Goal: Task Accomplishment & Management: Complete application form

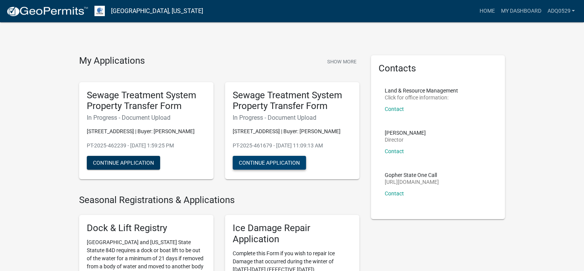
click at [284, 160] on button "Continue Application" at bounding box center [269, 163] width 73 height 14
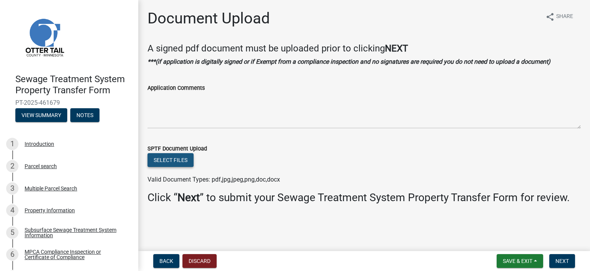
click at [180, 160] on button "Select files" at bounding box center [170, 160] width 46 height 14
click at [156, 156] on button "Select files" at bounding box center [170, 160] width 46 height 14
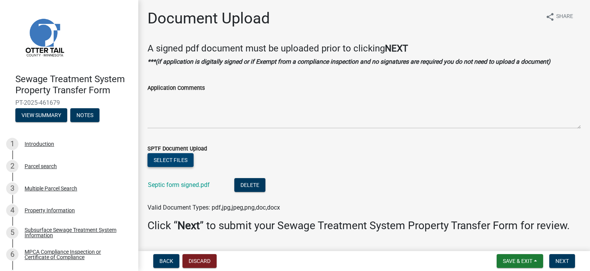
scroll to position [20, 0]
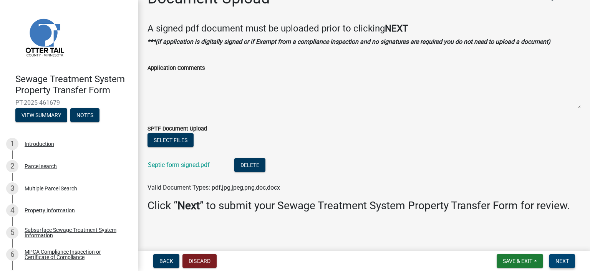
click at [560, 255] on button "Next" at bounding box center [562, 261] width 26 height 14
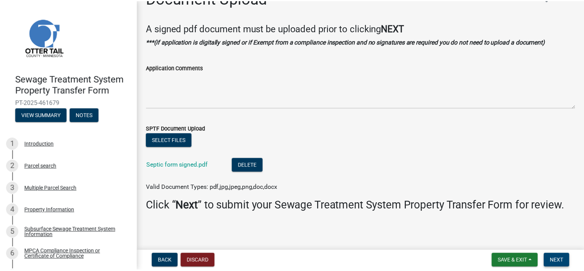
scroll to position [0, 0]
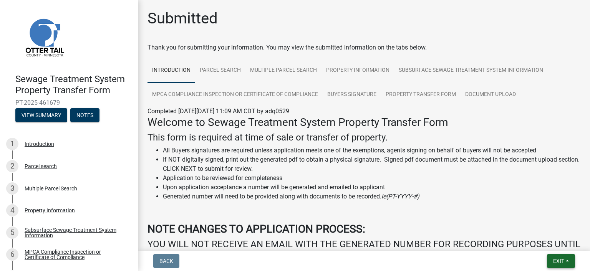
click at [560, 258] on span "Exit" at bounding box center [558, 261] width 11 height 6
click at [550, 241] on button "Save & Exit" at bounding box center [544, 241] width 61 height 18
